Goal: Check status: Check status

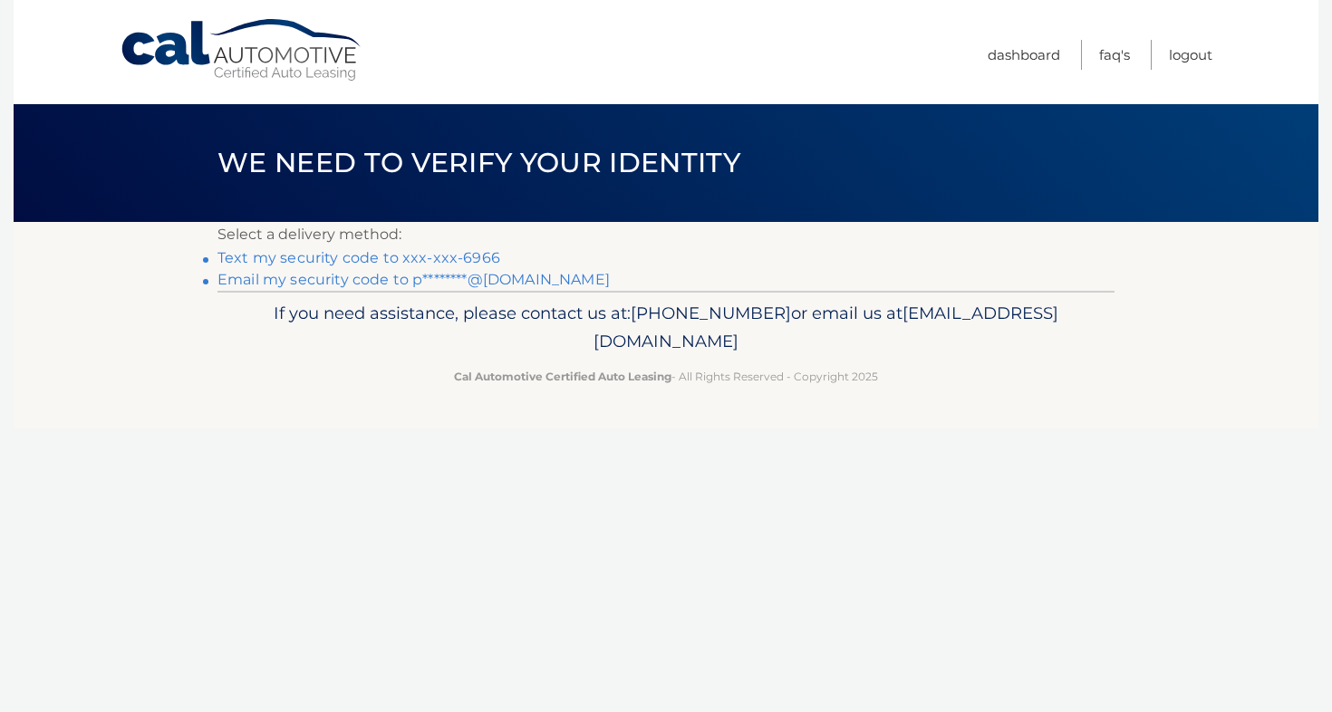
click at [324, 263] on link "Text my security code to xxx-xxx-6966" at bounding box center [358, 257] width 283 height 17
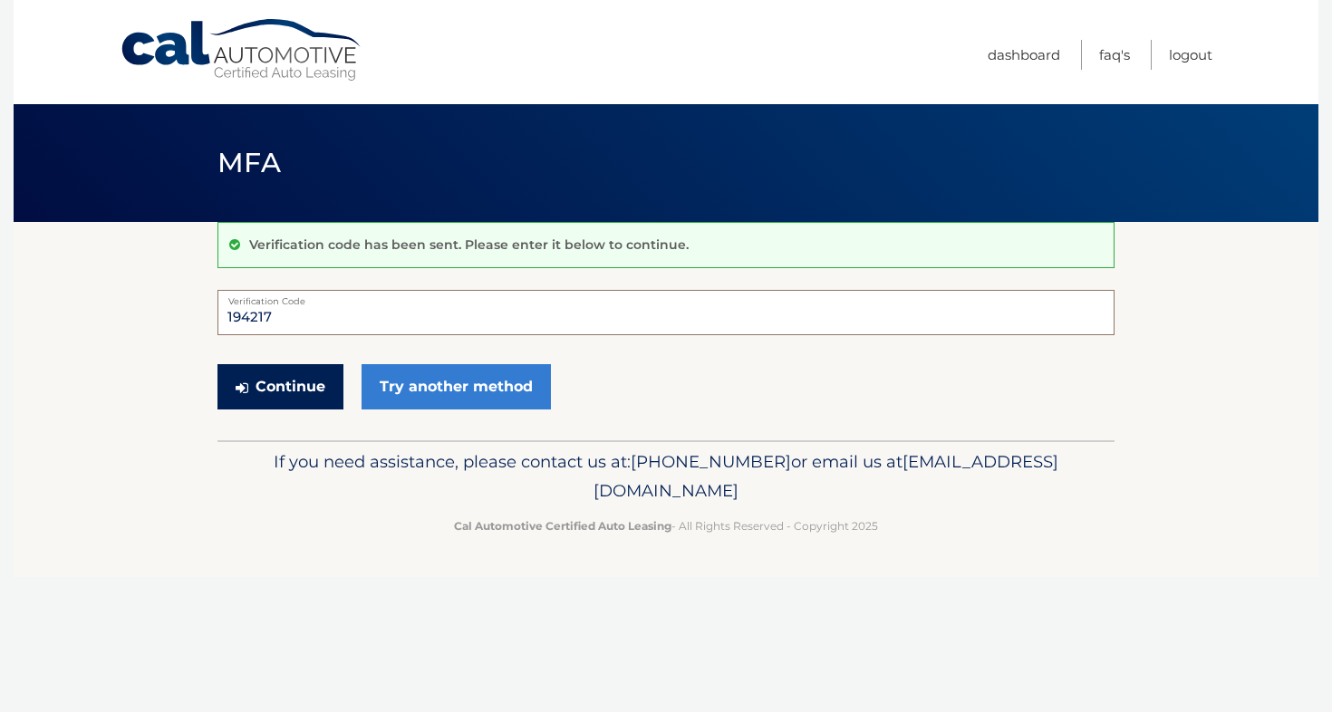
type input "194217"
click at [297, 394] on button "Continue" at bounding box center [280, 386] width 126 height 45
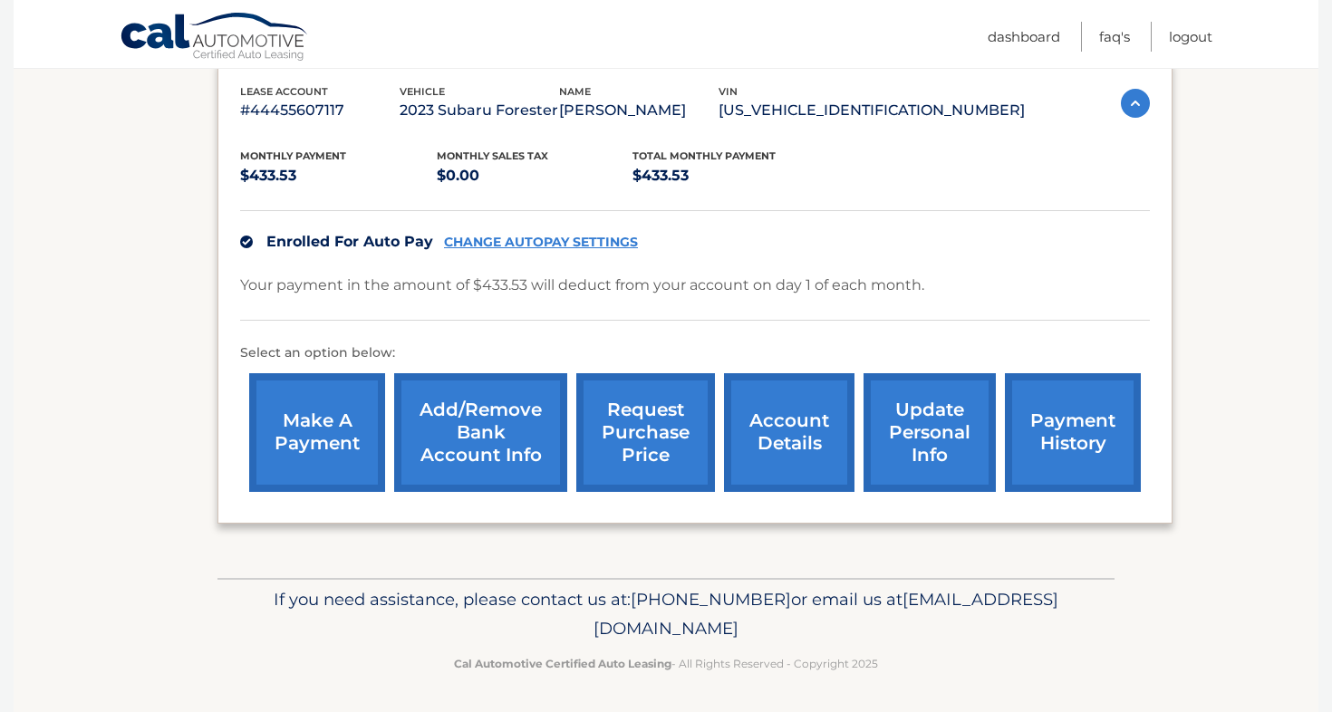
scroll to position [313, 0]
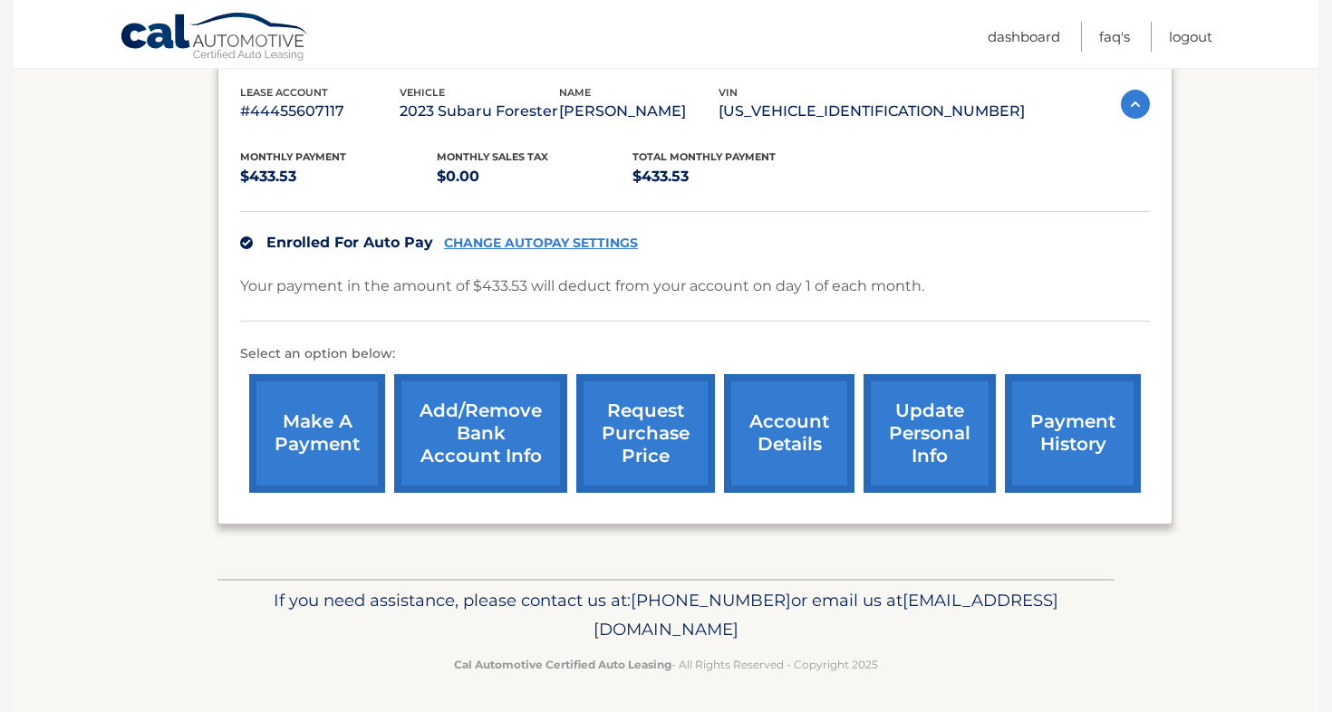
click at [781, 421] on link "account details" at bounding box center [789, 433] width 130 height 119
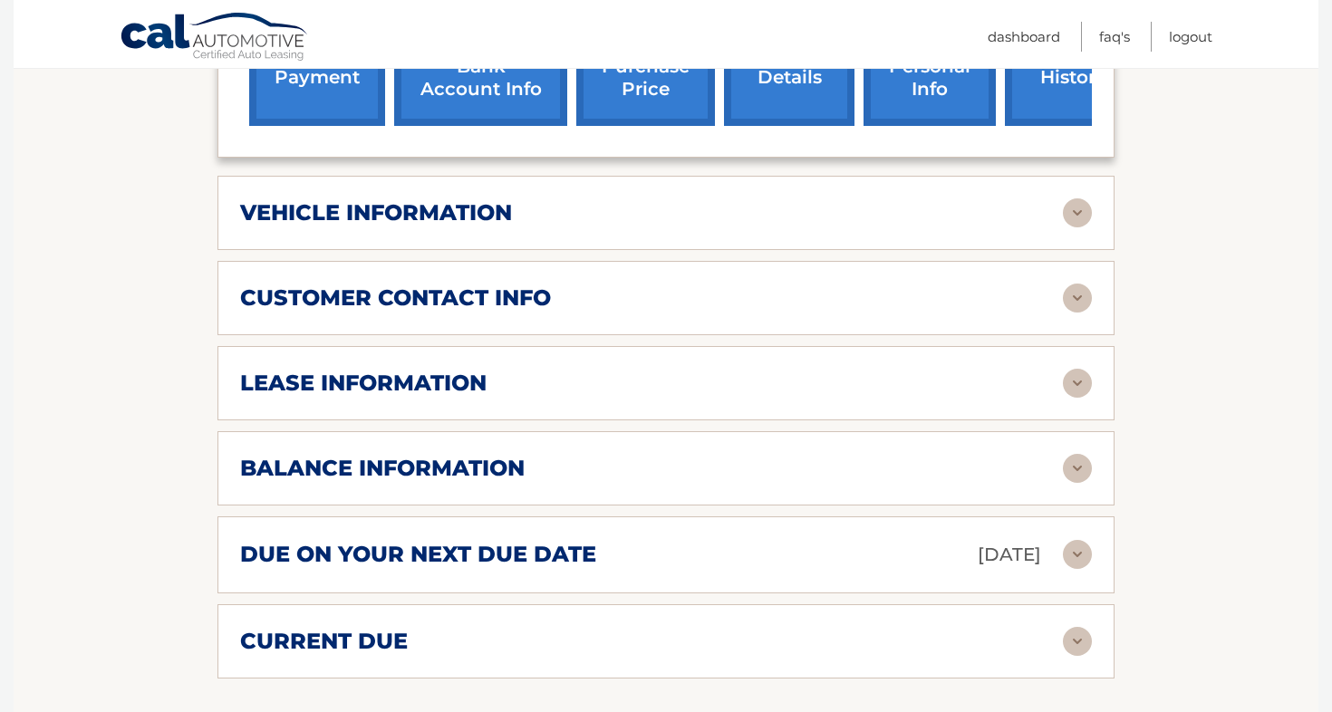
scroll to position [736, 0]
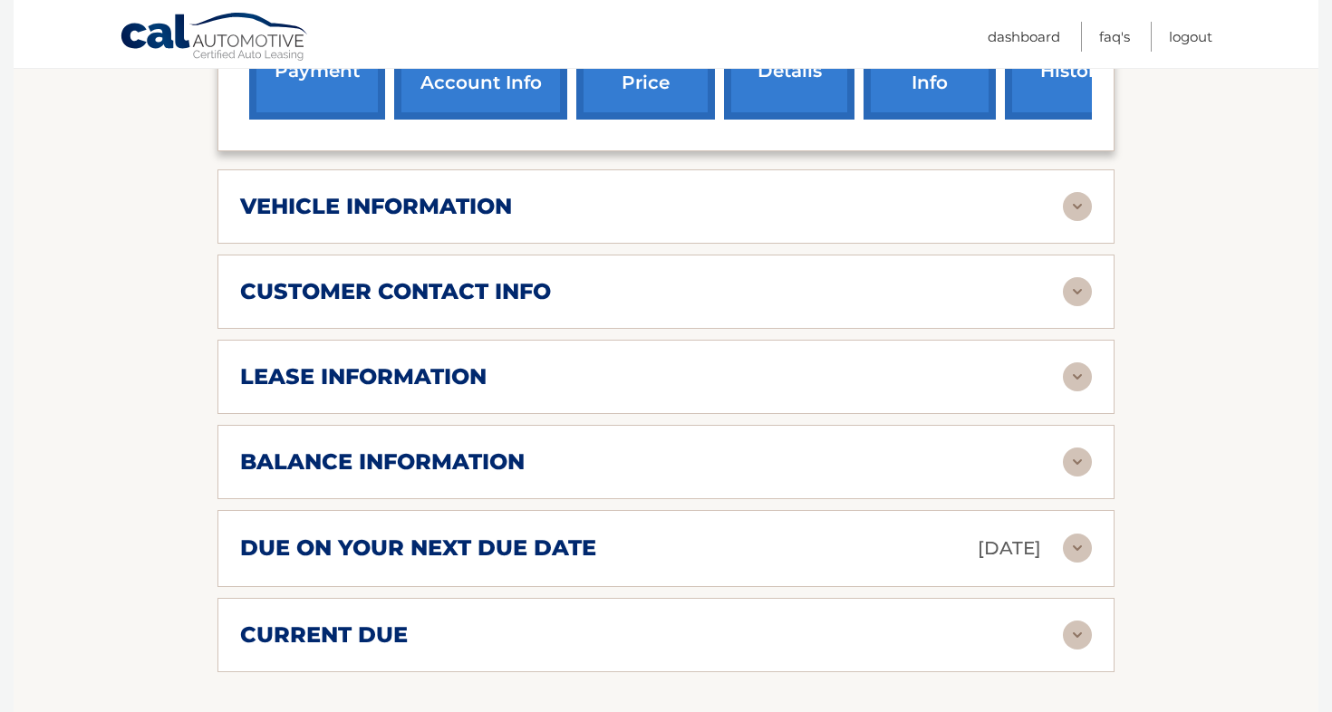
click at [395, 448] on h2 "balance information" at bounding box center [382, 461] width 284 height 27
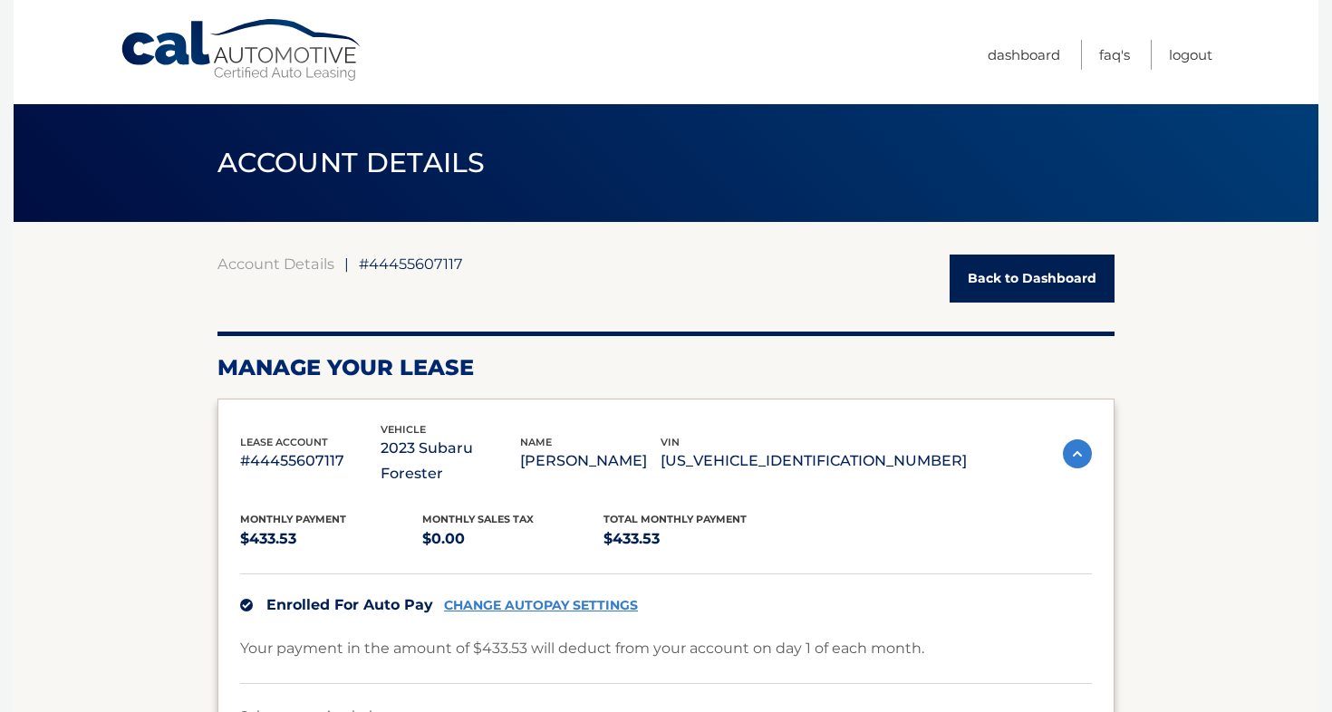
scroll to position [0, 0]
click at [1185, 53] on link "Logout" at bounding box center [1190, 55] width 43 height 30
